Goal: Task Accomplishment & Management: Use online tool/utility

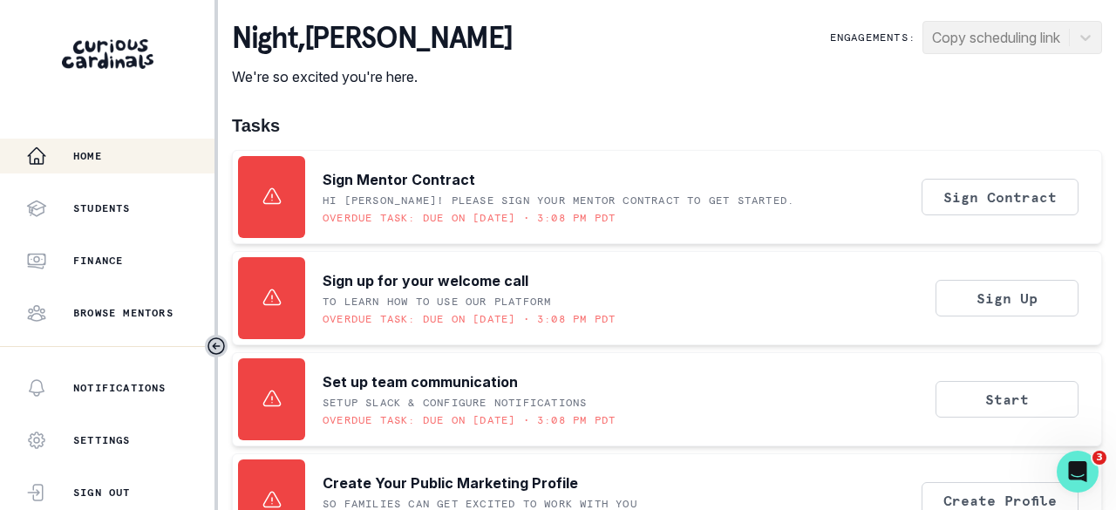
scroll to position [559, 0]
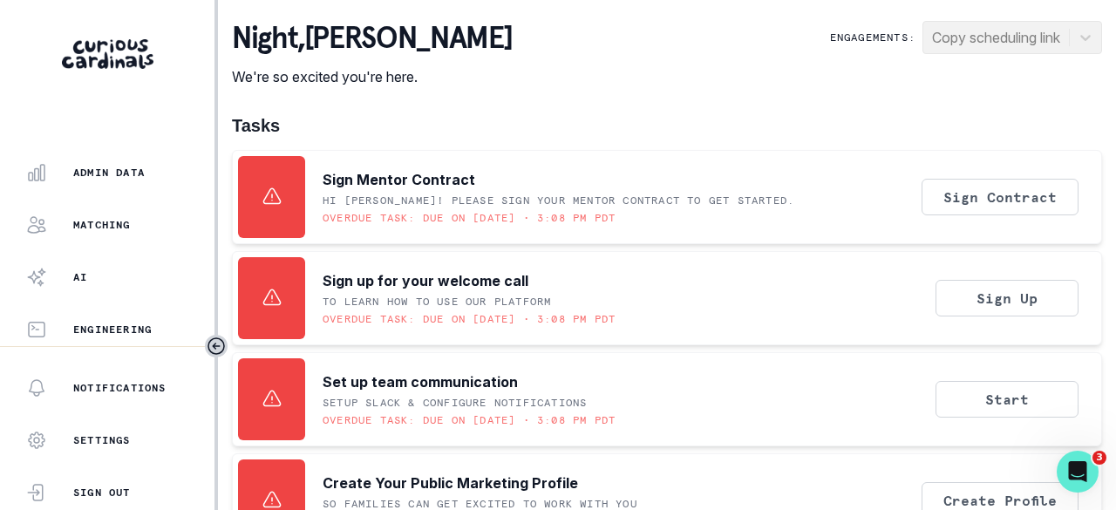
click at [127, 181] on div "Admin Data" at bounding box center [120, 172] width 188 height 21
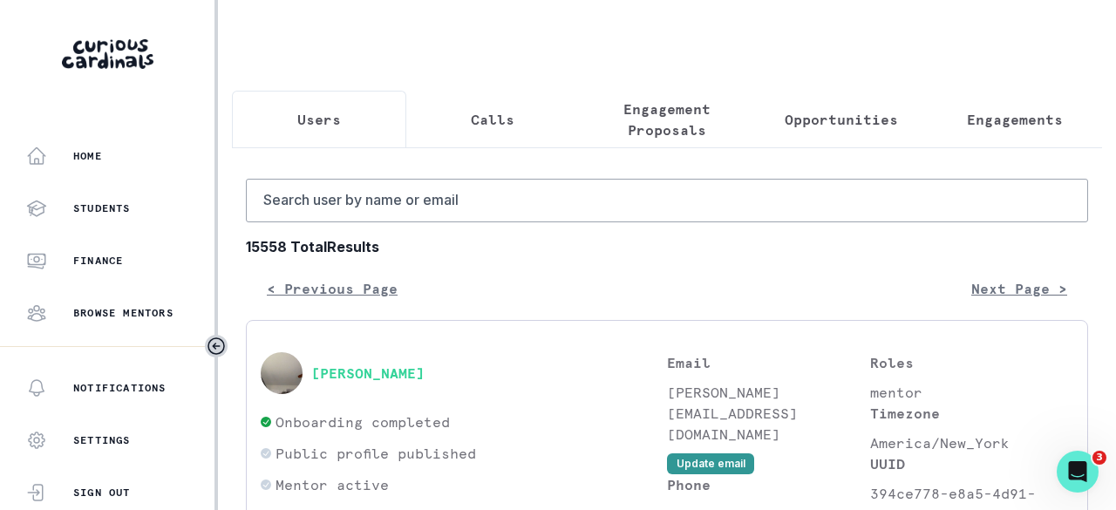
click at [825, 118] on p "Opportunities" at bounding box center [841, 119] width 113 height 21
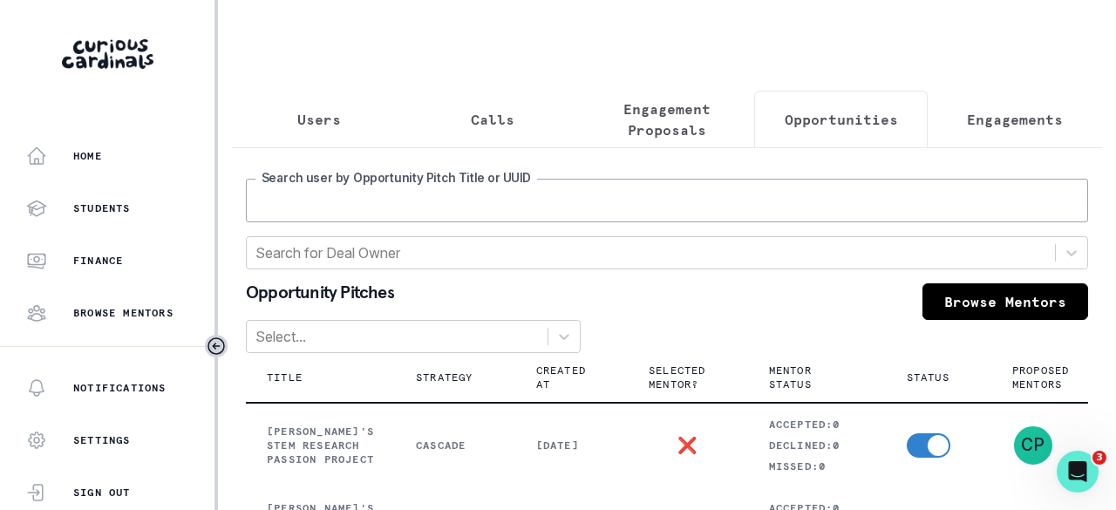
click at [532, 205] on input "Search user by Opportunity Pitch Title or UUID" at bounding box center [667, 201] width 842 height 44
type input "[GEOGRAPHIC_DATA]"
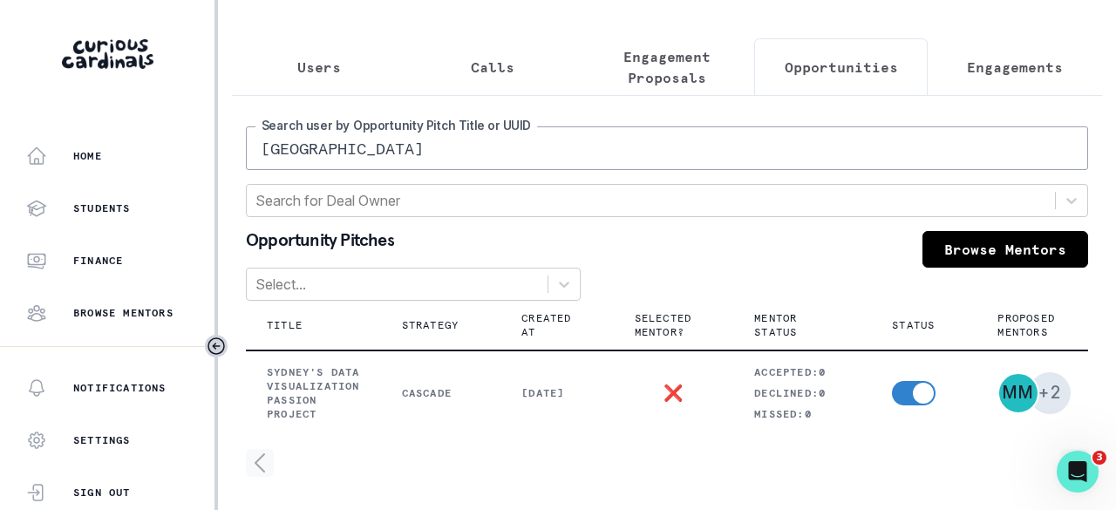
scroll to position [78, 0]
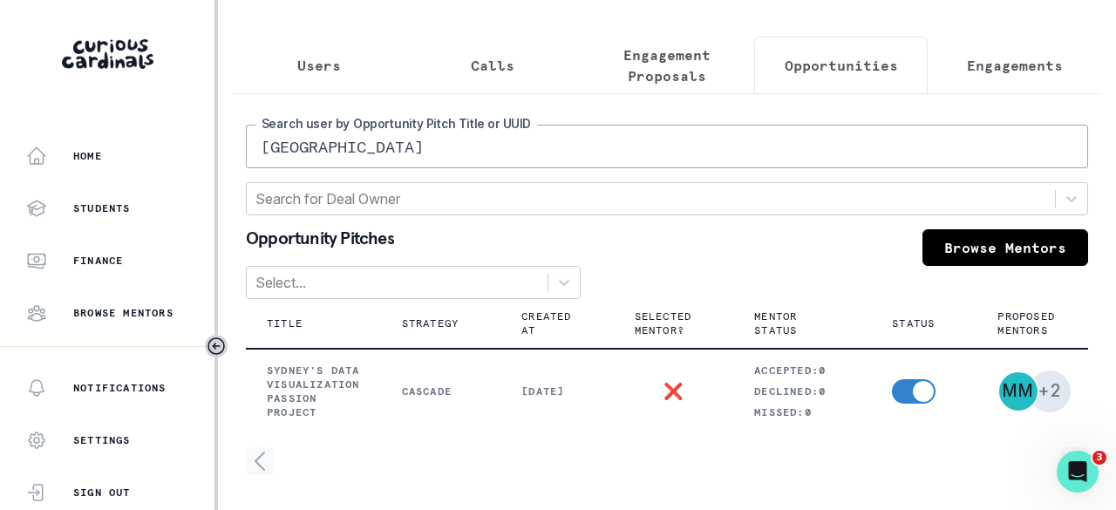
click at [548, 140] on input "[GEOGRAPHIC_DATA]" at bounding box center [667, 147] width 842 height 44
type input "[PERSON_NAME]"
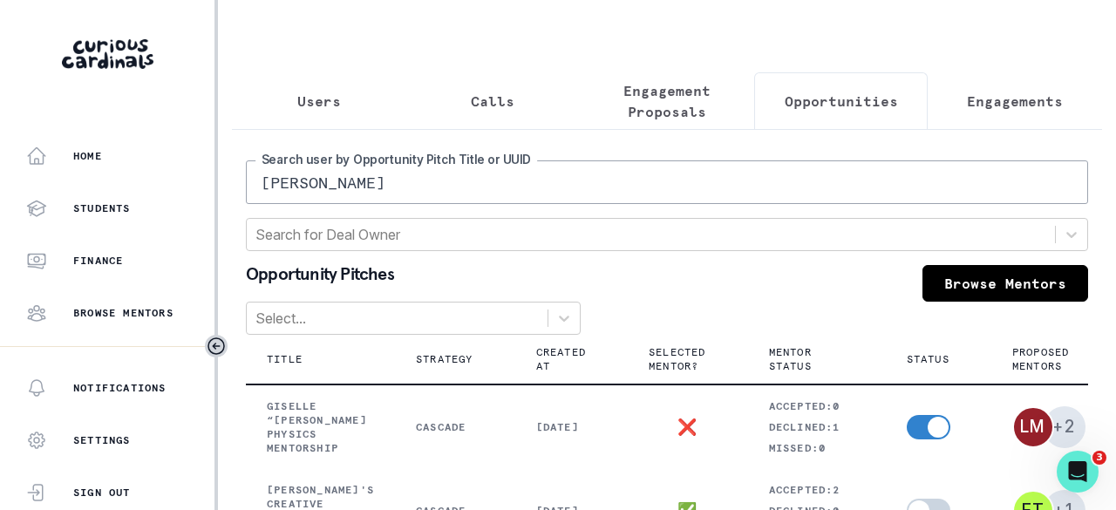
scroll to position [17, 0]
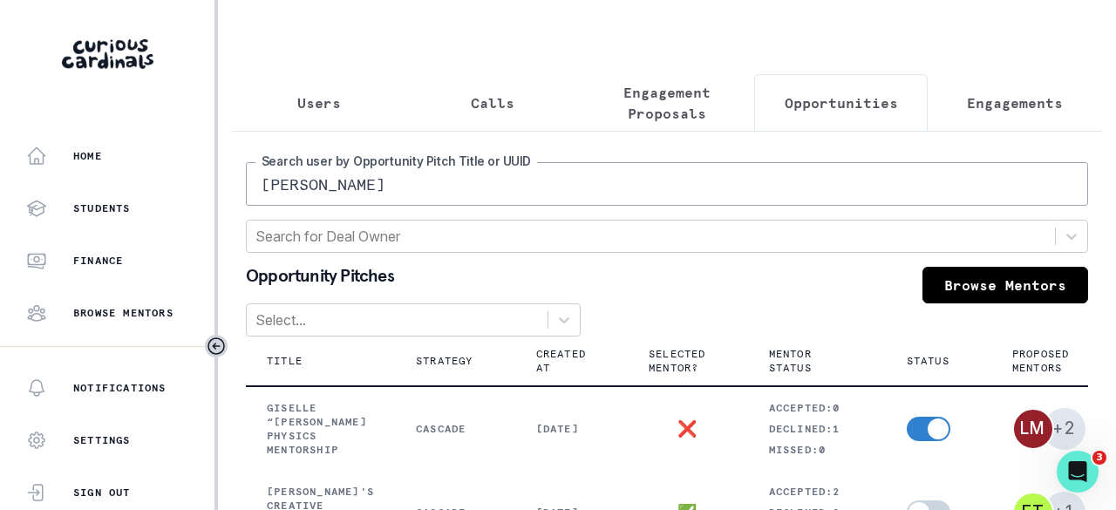
click at [320, 196] on input "[PERSON_NAME]" at bounding box center [667, 184] width 842 height 44
type input "teagan"
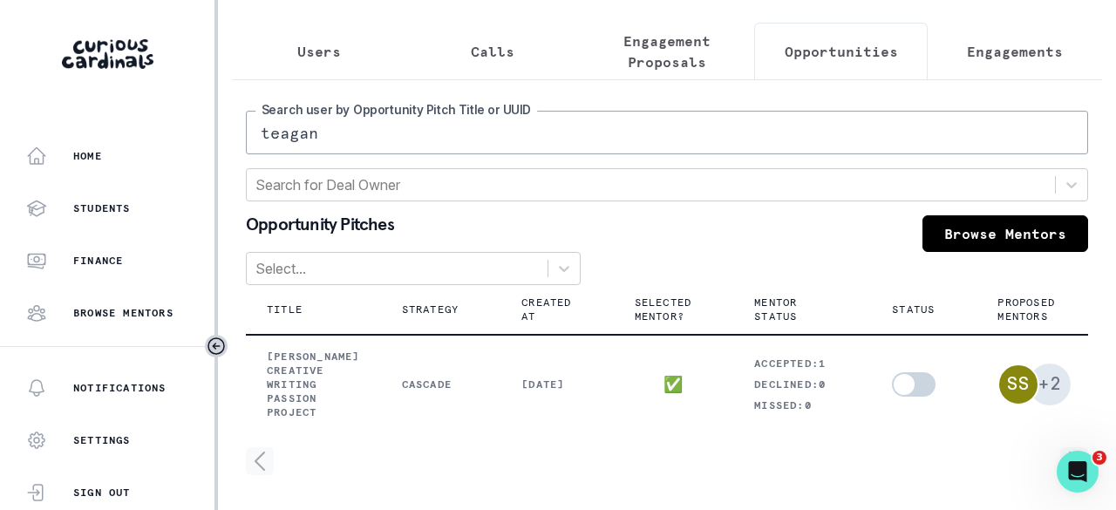
scroll to position [559, 0]
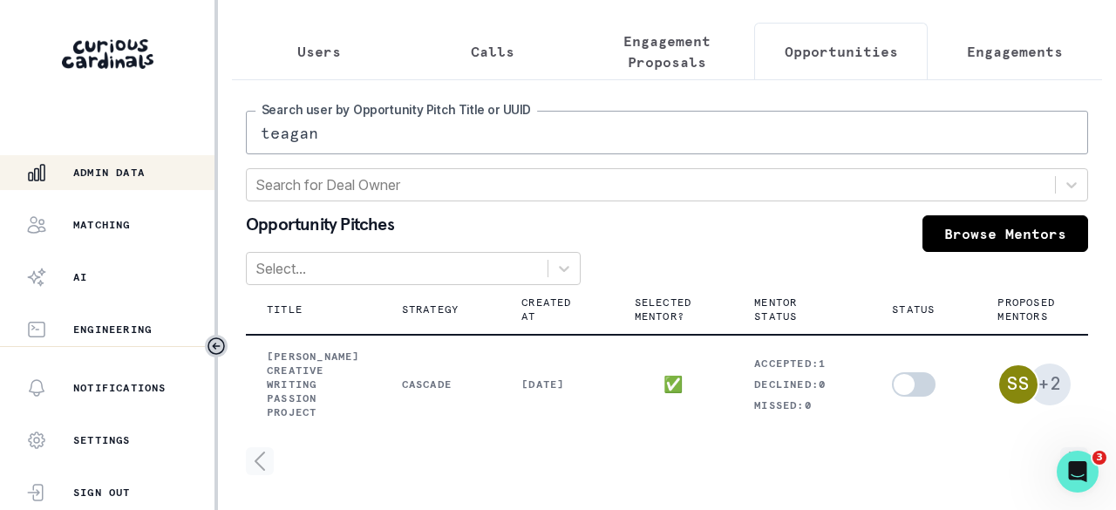
click at [112, 228] on p "Matching" at bounding box center [102, 225] width 58 height 14
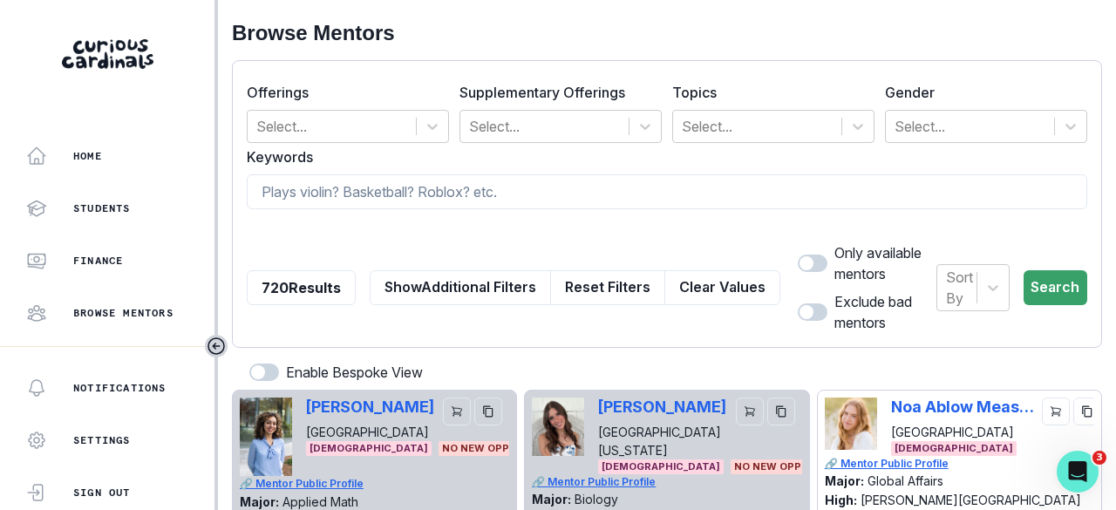
click at [358, 186] on input at bounding box center [667, 191] width 841 height 35
type input "published"
click at [800, 261] on span at bounding box center [807, 263] width 14 height 14
click at [797, 255] on input "checkbox" at bounding box center [797, 254] width 1 height 1
checkbox input "true"
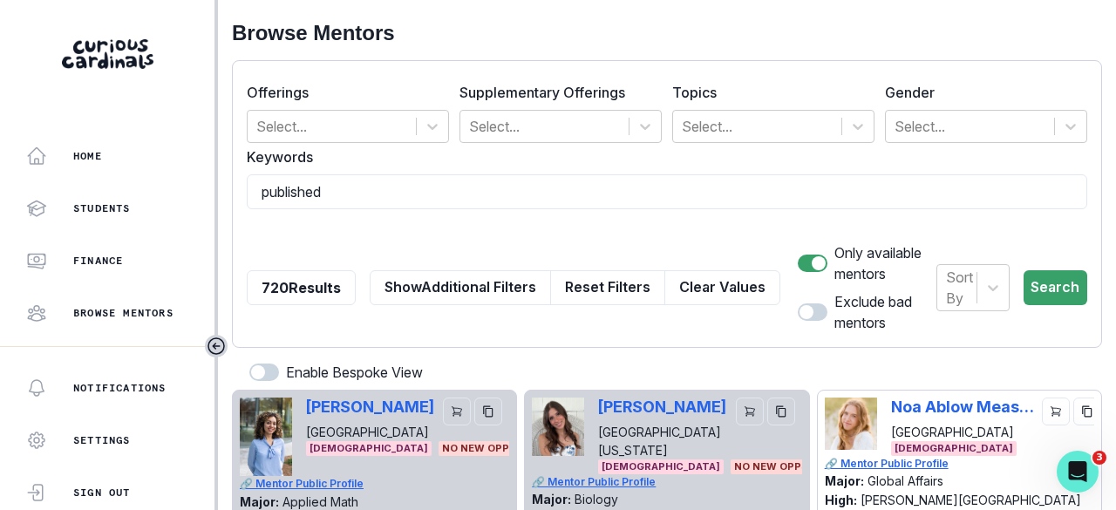
click at [798, 319] on span at bounding box center [813, 311] width 30 height 17
click at [797, 303] on input "checkbox" at bounding box center [797, 303] width 1 height 1
checkbox input "true"
click at [1040, 290] on button "Search" at bounding box center [1056, 287] width 64 height 35
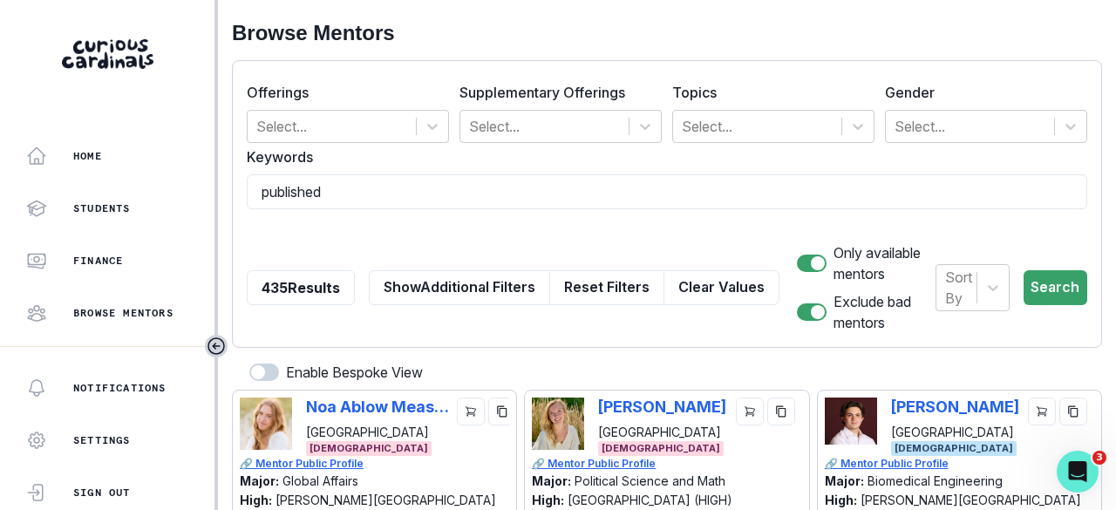
click at [352, 197] on input "published" at bounding box center [667, 191] width 841 height 35
type input "published, pre-med"
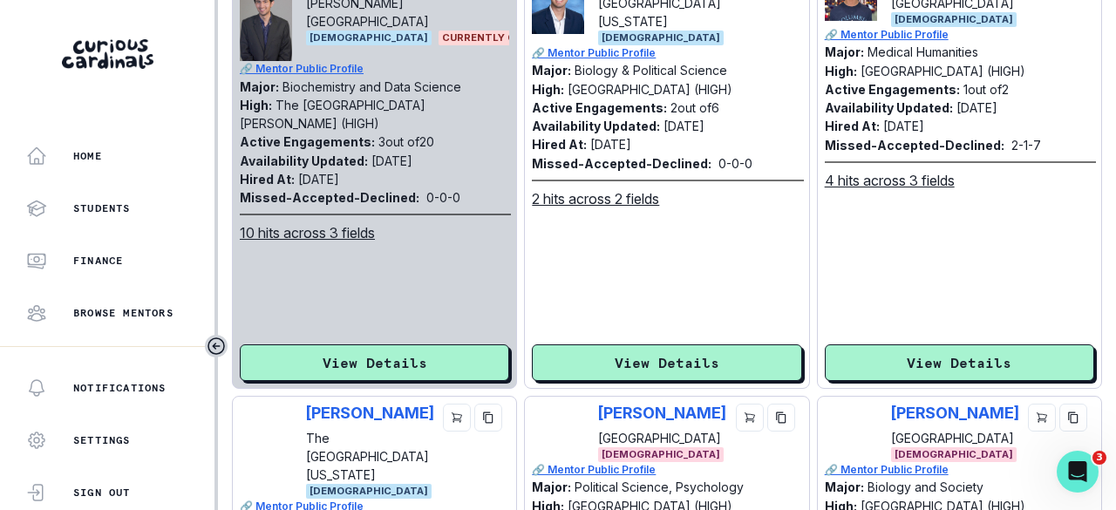
scroll to position [349, 0]
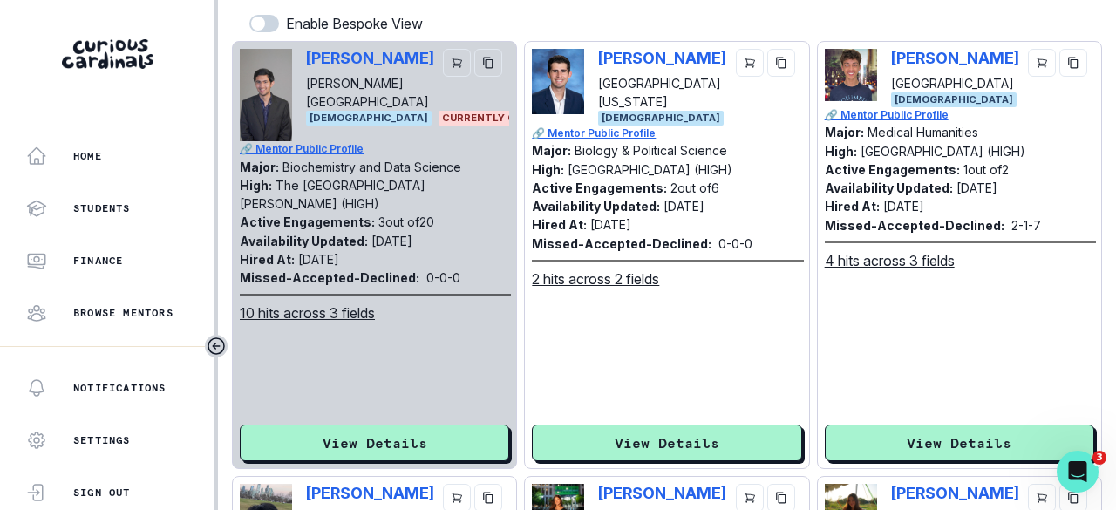
click at [687, 433] on button "View Details" at bounding box center [666, 443] width 269 height 37
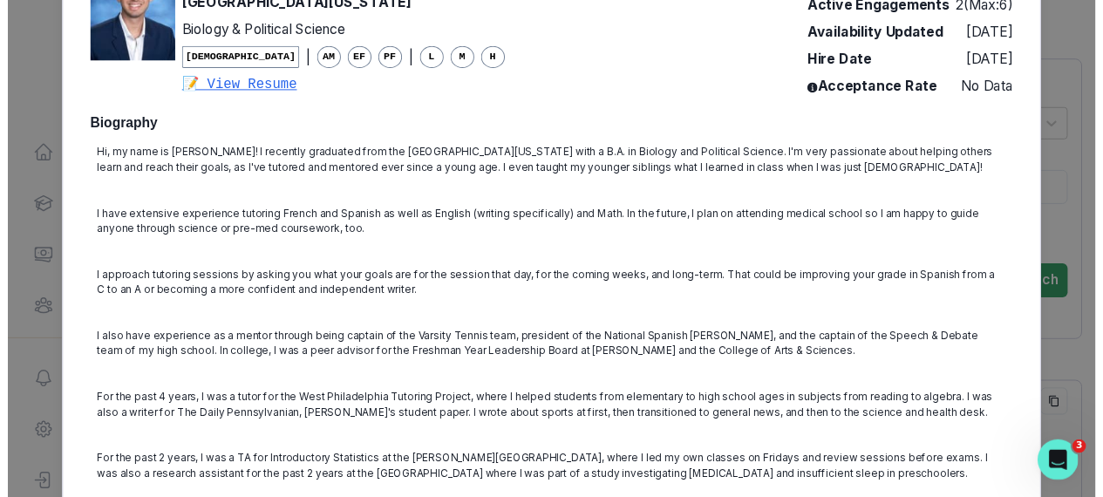
scroll to position [0, 0]
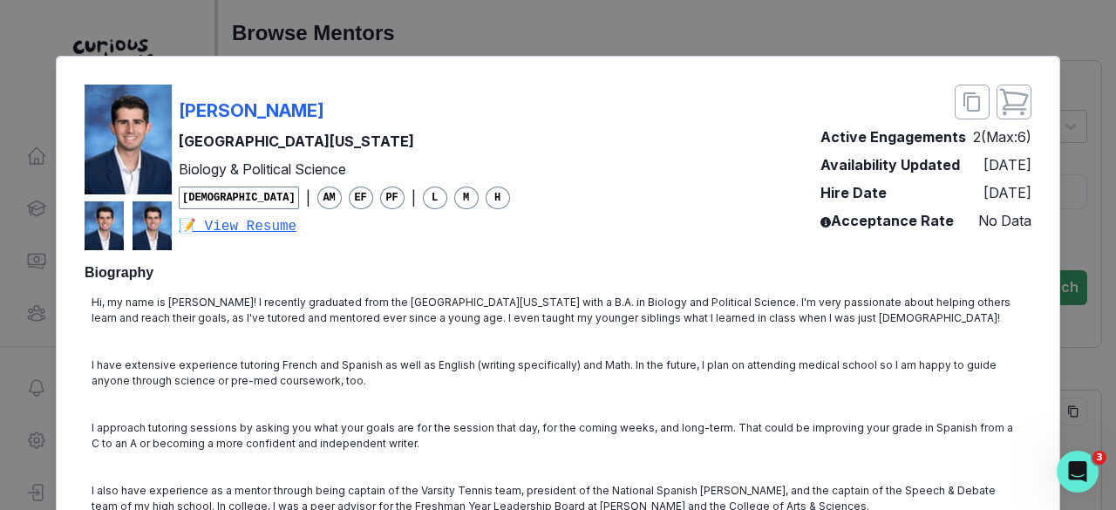
click at [1089, 200] on div "[PERSON_NAME] University of [US_STATE] Biology & Political Science [DEMOGRAPHIC…" at bounding box center [558, 255] width 1116 height 510
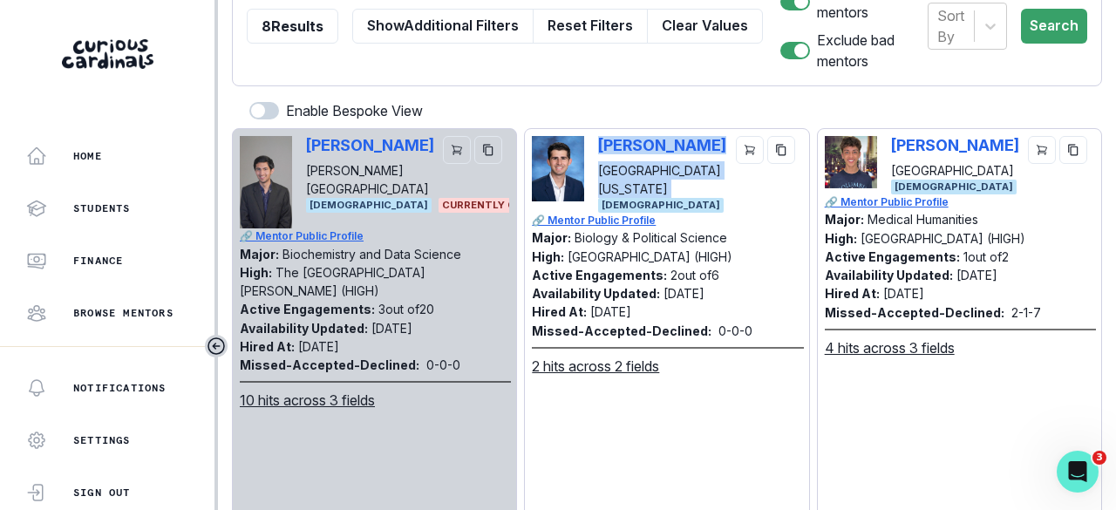
drag, startPoint x: 731, startPoint y: 151, endPoint x: 596, endPoint y: 151, distance: 134.3
click at [598, 151] on div "[PERSON_NAME] [GEOGRAPHIC_DATA][US_STATE]" at bounding box center [699, 167] width 203 height 62
copy div "[PERSON_NAME] [GEOGRAPHIC_DATA][US_STATE]"
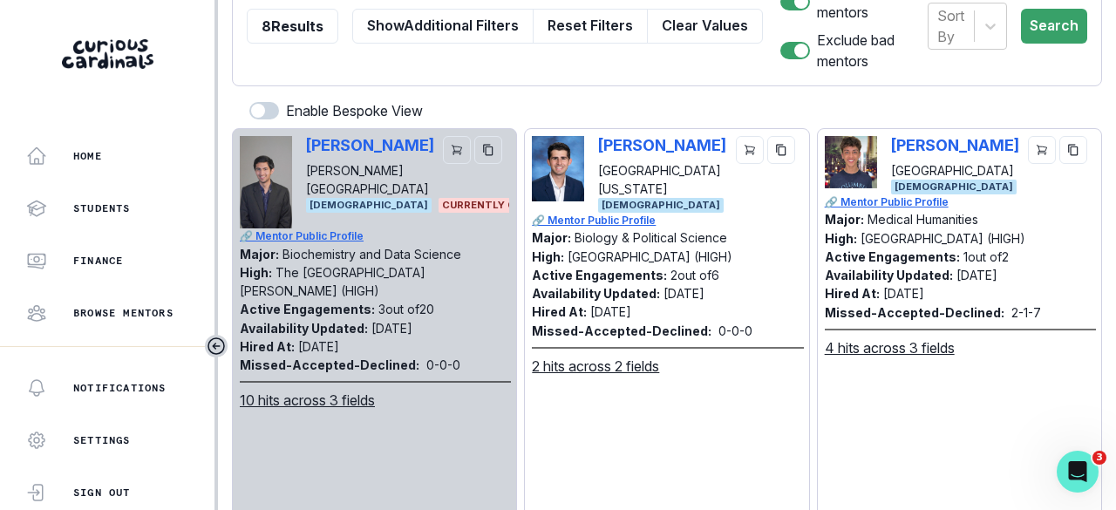
click at [906, 436] on div "[PERSON_NAME] [GEOGRAPHIC_DATA] [DEMOGRAPHIC_DATA] 🔗 Mentor Public Profile Majo…" at bounding box center [959, 342] width 269 height 412
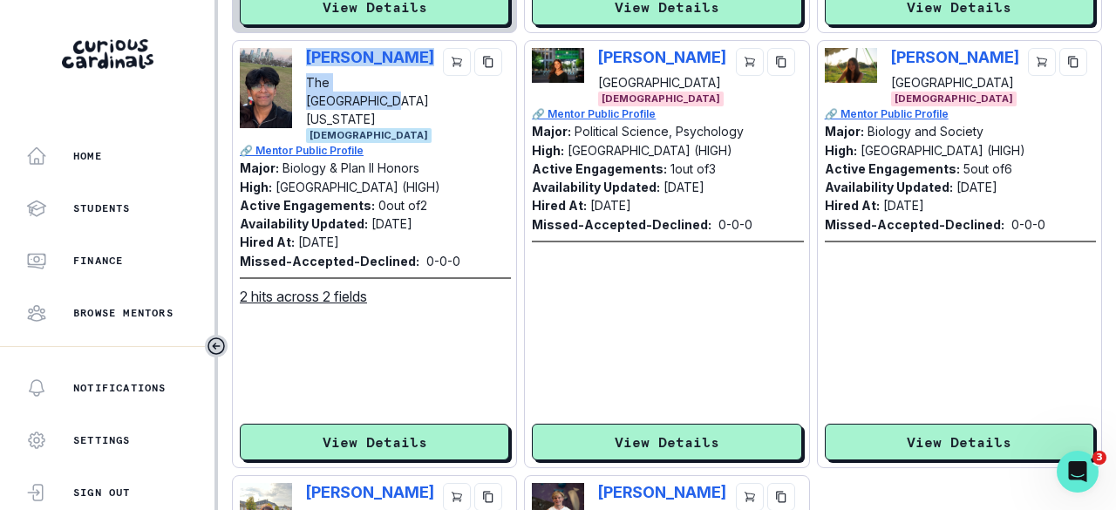
drag, startPoint x: 418, startPoint y: 66, endPoint x: 307, endPoint y: 45, distance: 112.7
click at [307, 48] on div "Aryan K The [GEOGRAPHIC_DATA][US_STATE]" at bounding box center [371, 88] width 130 height 80
copy div "Aryan K The University of"
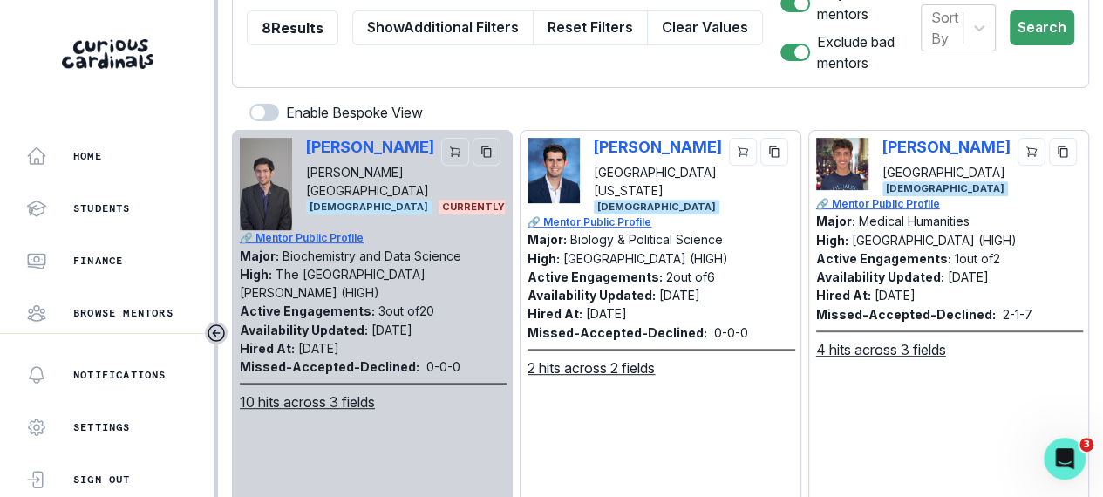
click at [413, 144] on p "[PERSON_NAME]" at bounding box center [370, 147] width 128 height 18
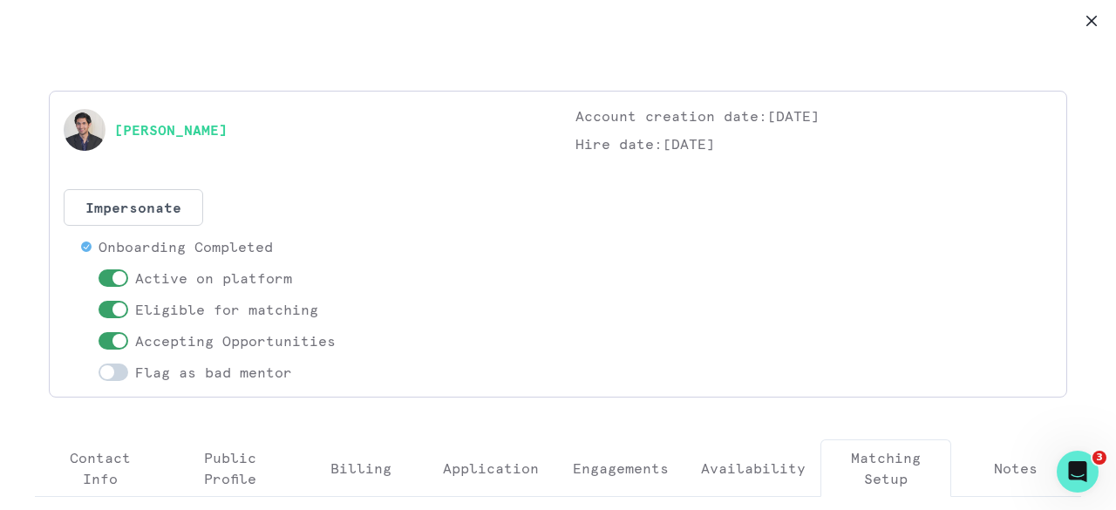
drag, startPoint x: 301, startPoint y: 125, endPoint x: 114, endPoint y: 135, distance: 186.9
click at [114, 135] on div "[PERSON_NAME]" at bounding box center [302, 130] width 477 height 49
copy link "[PERSON_NAME]"
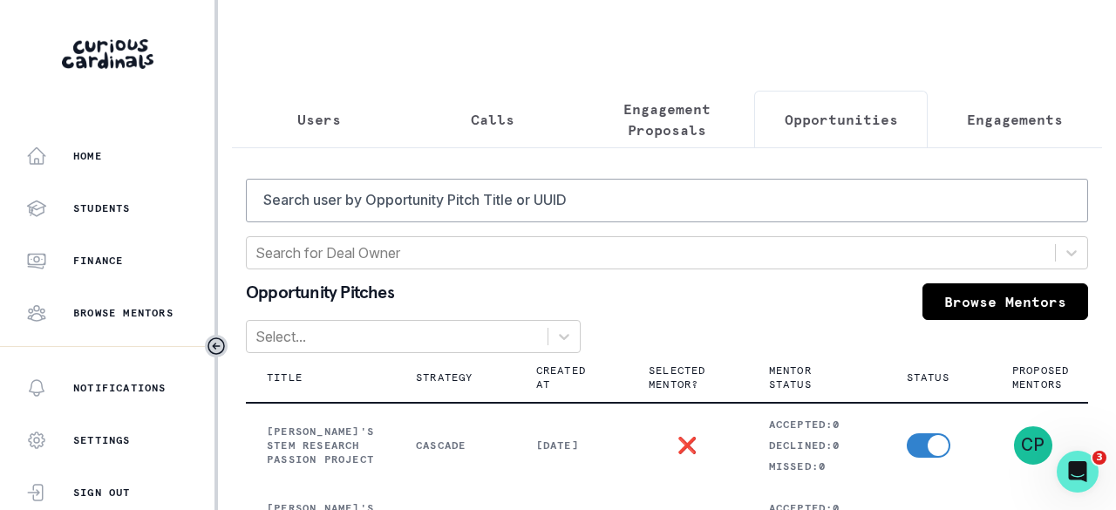
click at [330, 116] on p "Users" at bounding box center [319, 119] width 44 height 21
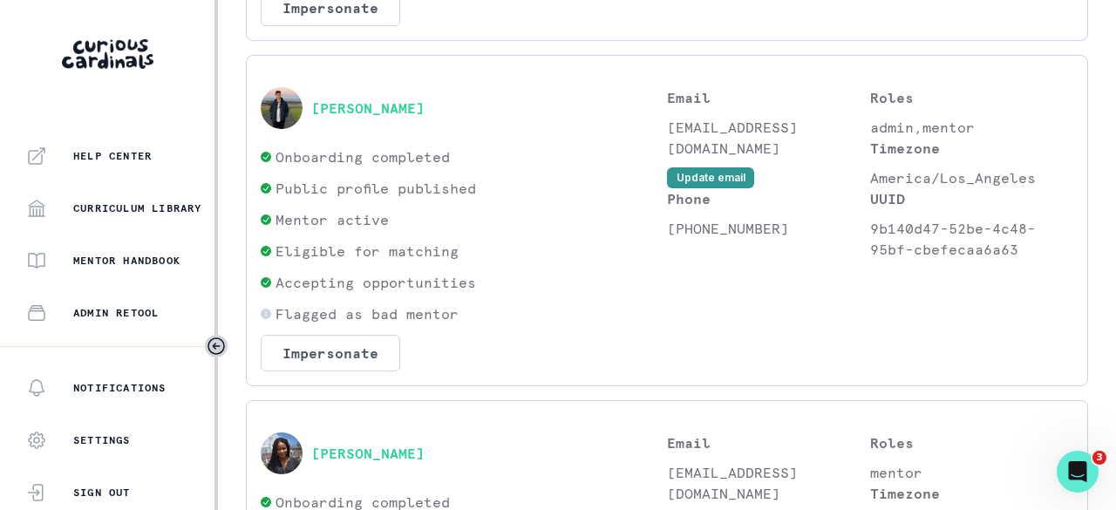
scroll to position [559, 0]
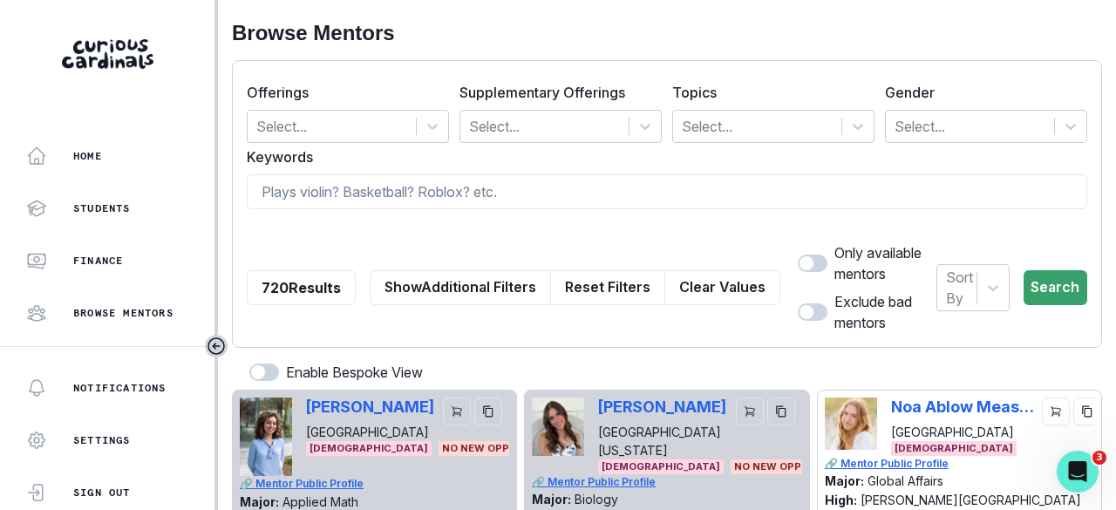
click at [800, 260] on span at bounding box center [807, 263] width 14 height 14
click at [797, 255] on input "checkbox" at bounding box center [797, 254] width 1 height 1
checkbox input "true"
click at [798, 310] on span at bounding box center [813, 311] width 30 height 17
click at [797, 303] on input "checkbox" at bounding box center [797, 303] width 1 height 1
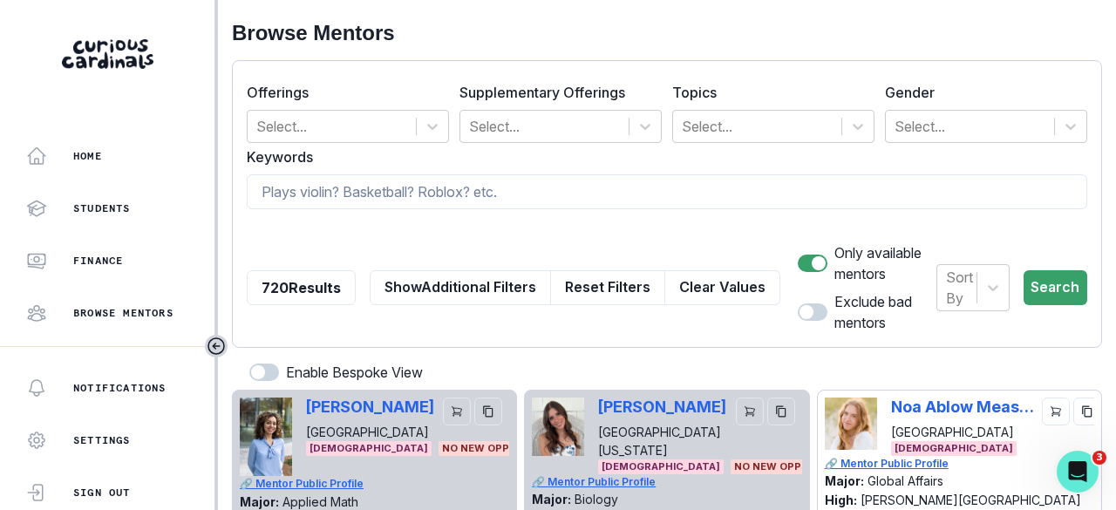
checkbox input "true"
click at [357, 186] on input at bounding box center [667, 191] width 841 height 35
type input "published, computer science"
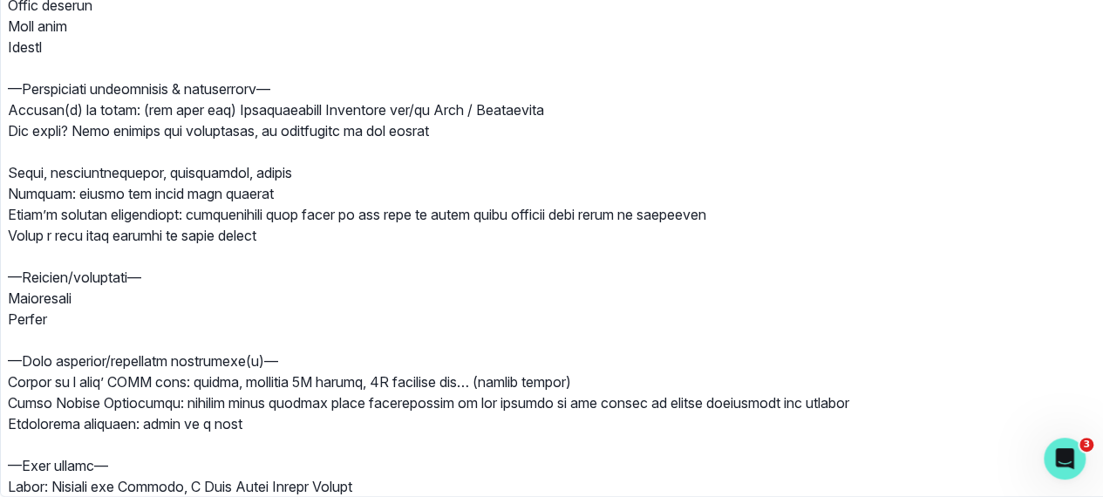
scroll to position [1765, 0]
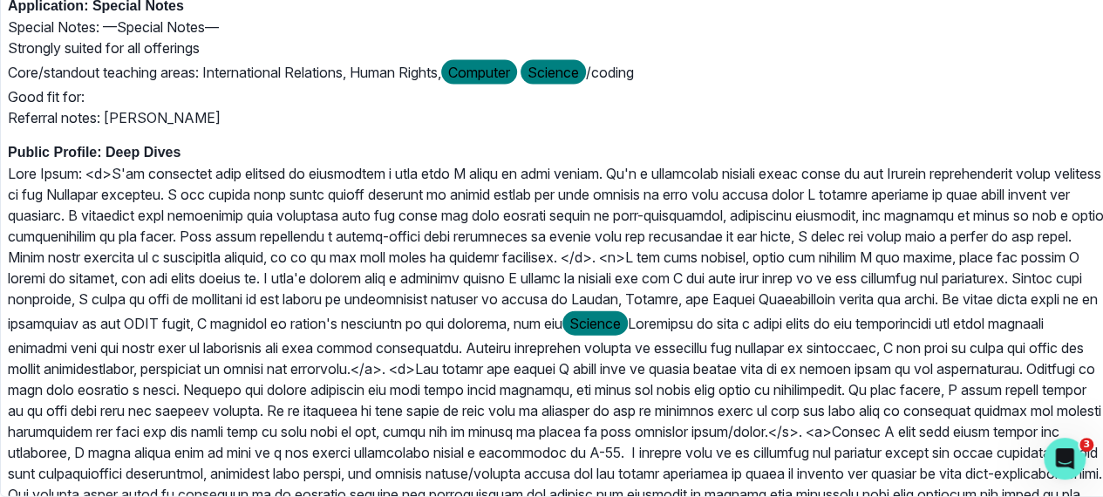
click at [853, 122] on p "Special Notes: —Special Notes— Strongly suited for all offerings Core/standout …" at bounding box center [558, 73] width 1101 height 112
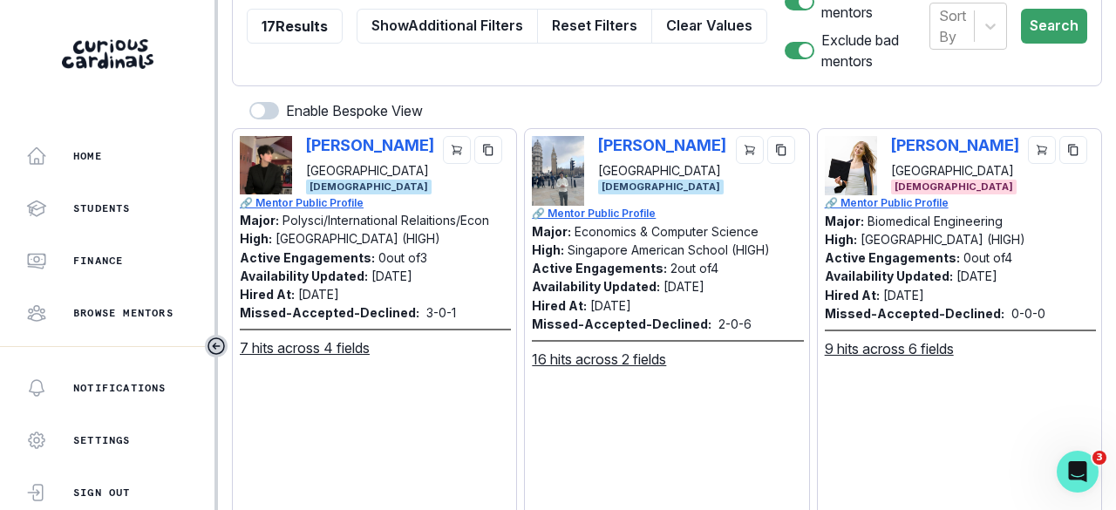
scroll to position [0, 0]
drag, startPoint x: 726, startPoint y: 151, endPoint x: 596, endPoint y: 147, distance: 130.0
click at [598, 147] on div "[PERSON_NAME] [GEOGRAPHIC_DATA]" at bounding box center [699, 158] width 203 height 44
copy div "[PERSON_NAME] [GEOGRAPHIC_DATA]"
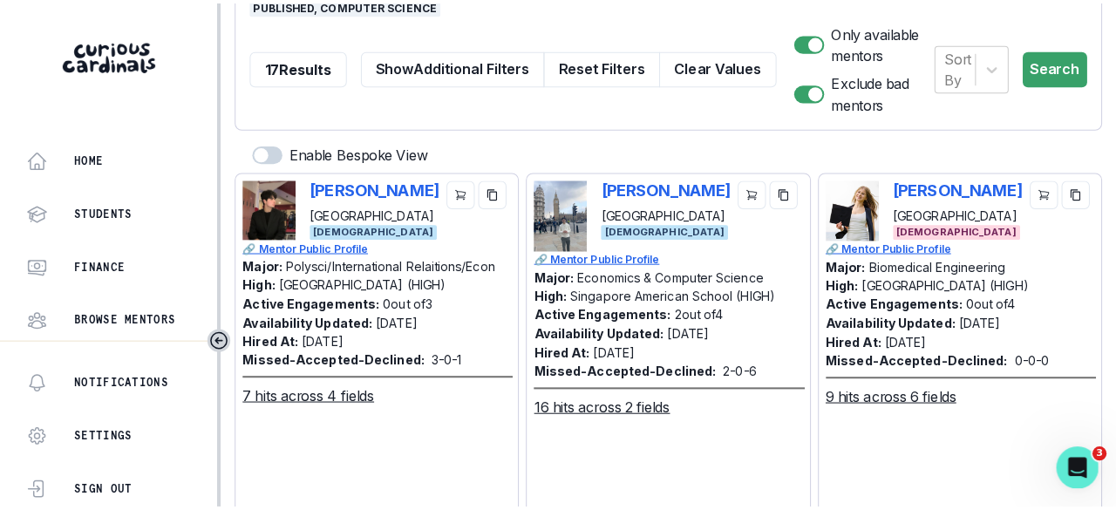
scroll to position [262, 0]
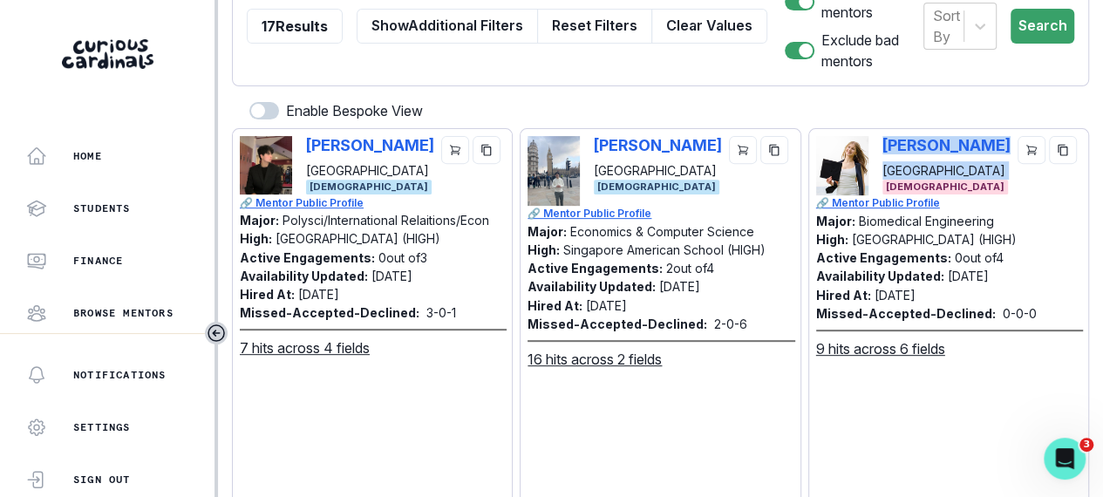
drag, startPoint x: 1012, startPoint y: 151, endPoint x: 885, endPoint y: 153, distance: 127.3
click at [885, 153] on div "[PERSON_NAME] [GEOGRAPHIC_DATA]" at bounding box center [982, 158] width 199 height 44
copy div "[PERSON_NAME] [GEOGRAPHIC_DATA]"
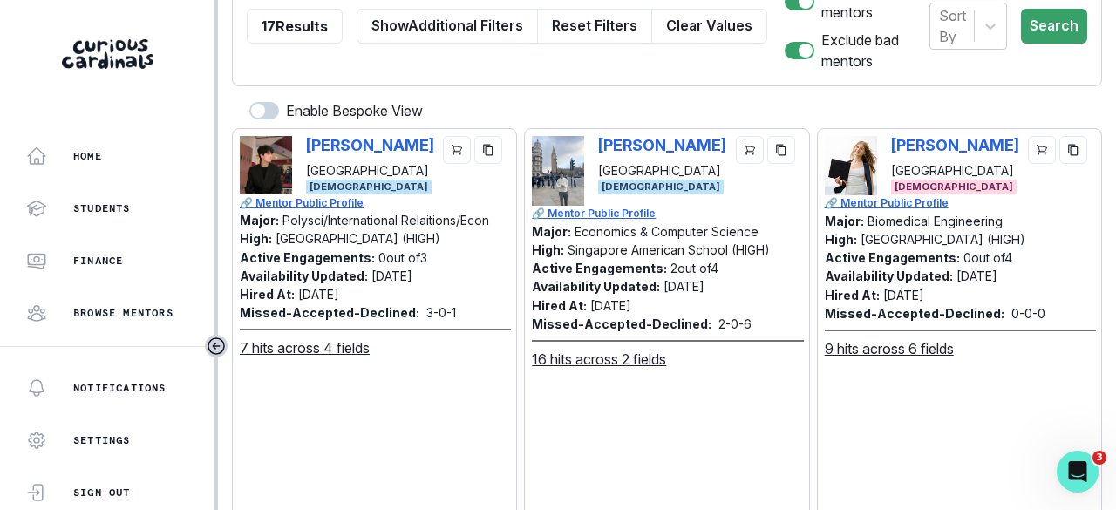
click at [636, 423] on div "[PERSON_NAME] [GEOGRAPHIC_DATA] [DEMOGRAPHIC_DATA] 🔗 Mentor Public Profile Majo…" at bounding box center [666, 342] width 269 height 412
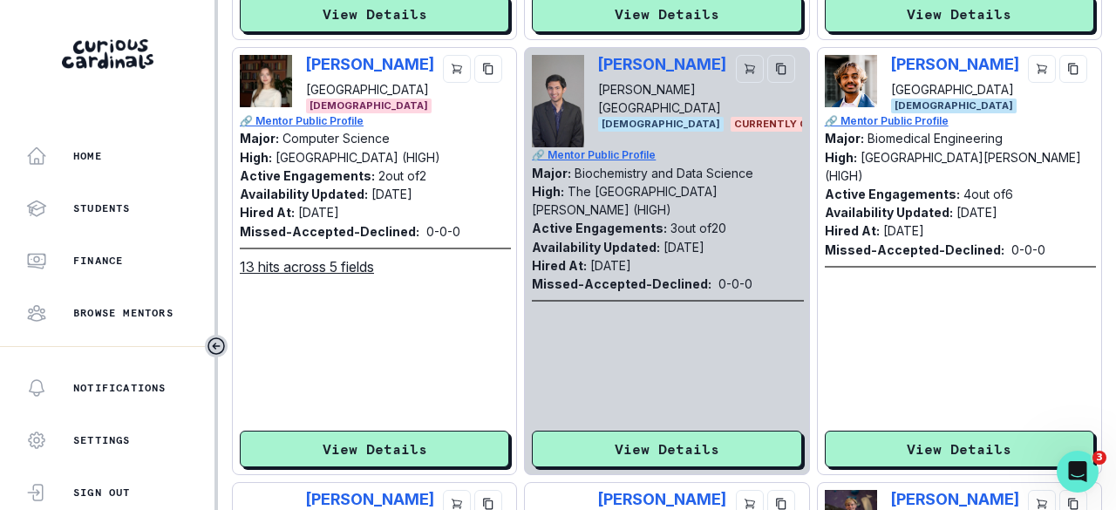
scroll to position [785, 0]
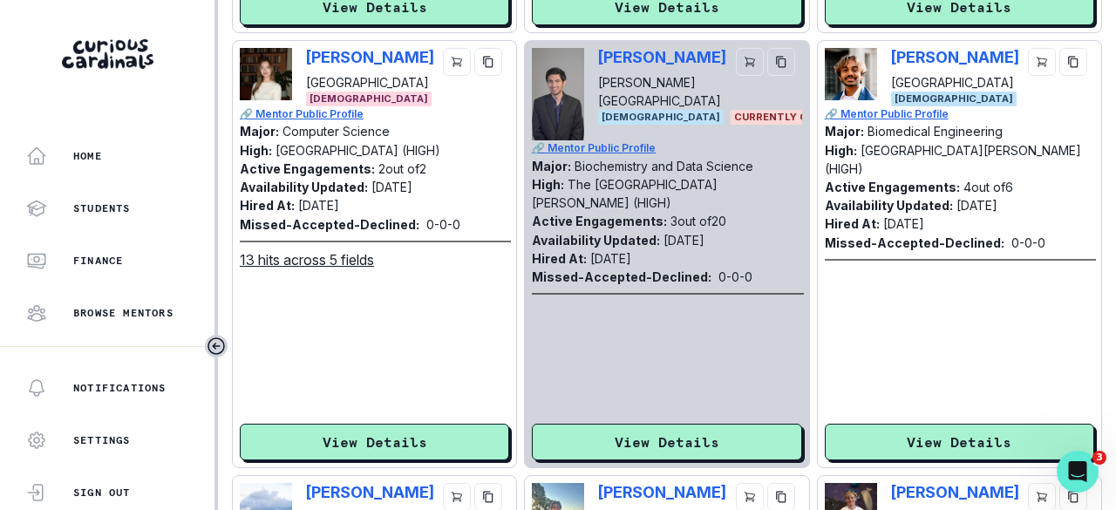
click at [718, 430] on button "View Details" at bounding box center [666, 442] width 269 height 37
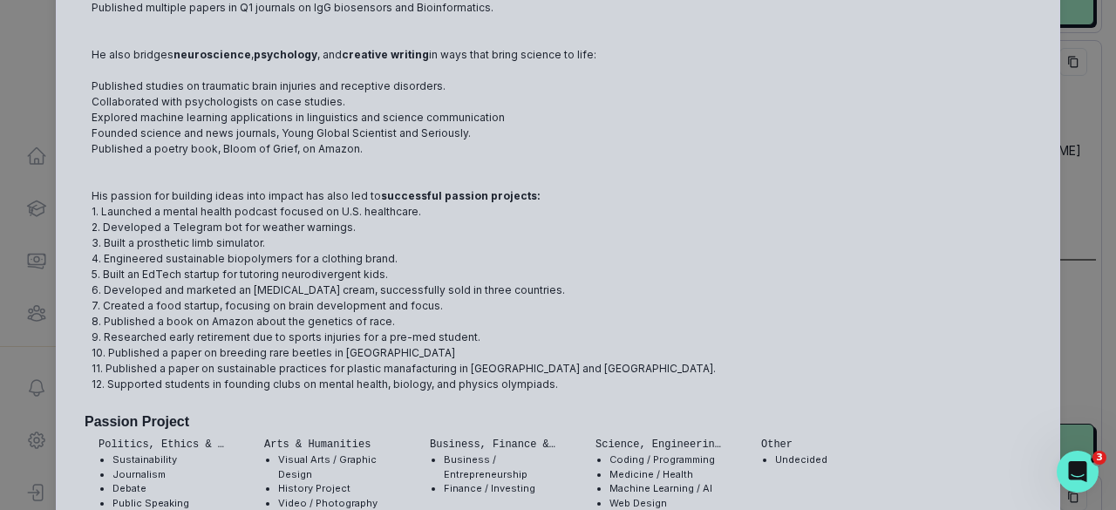
scroll to position [436, 0]
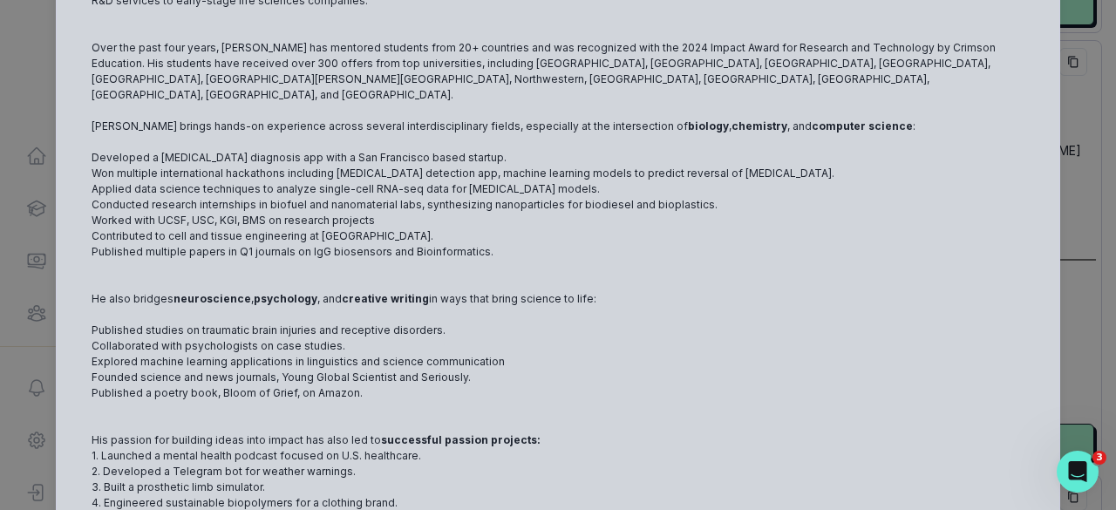
click at [1091, 287] on div "[PERSON_NAME] [PERSON_NAME] University Biochemistry and Data Science [DEMOGRAPH…" at bounding box center [558, 255] width 1116 height 510
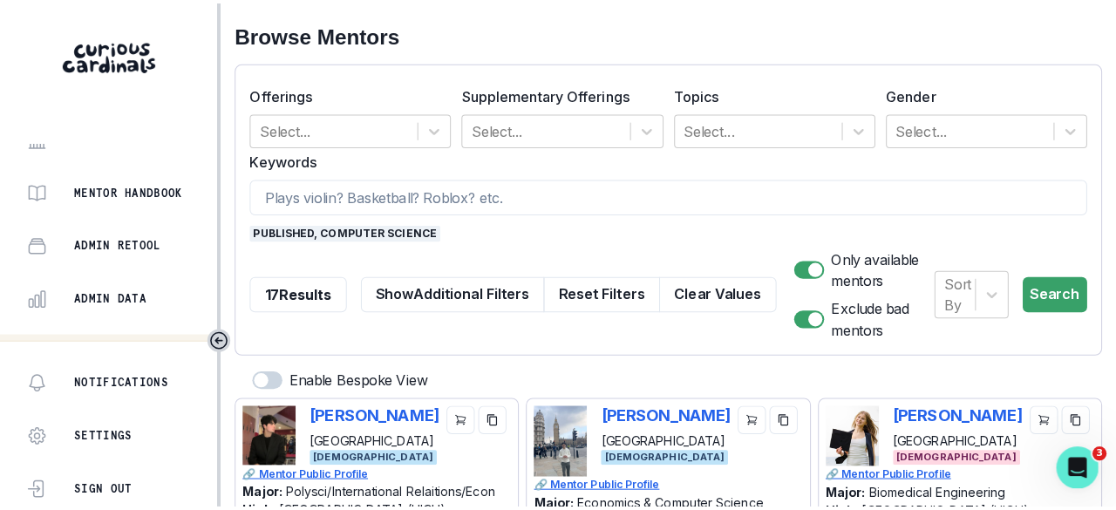
scroll to position [559, 0]
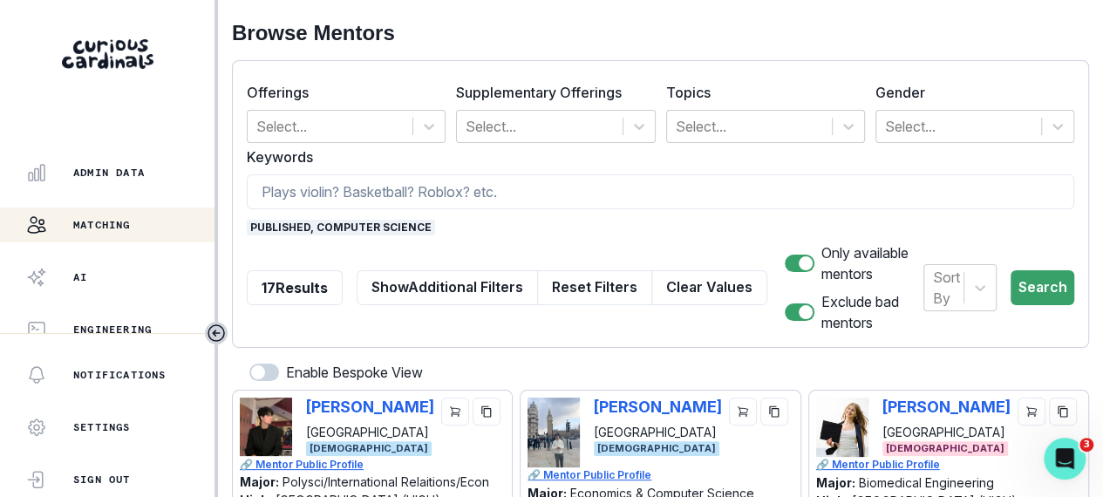
click at [130, 175] on p "Admin Data" at bounding box center [109, 173] width 72 height 14
